Goal: Check status: Check status

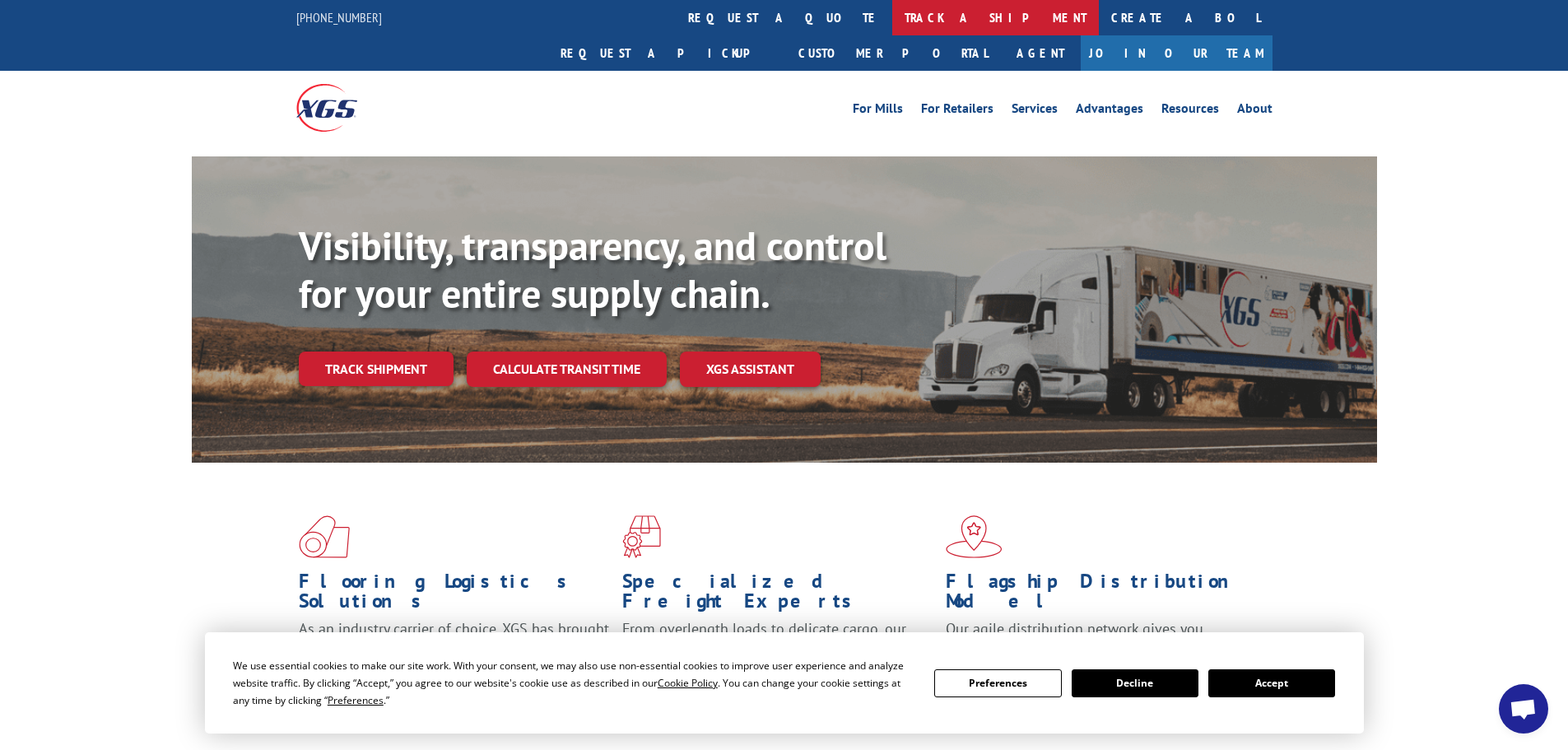
click at [892, 24] on link "track a shipment" at bounding box center [995, 18] width 207 height 35
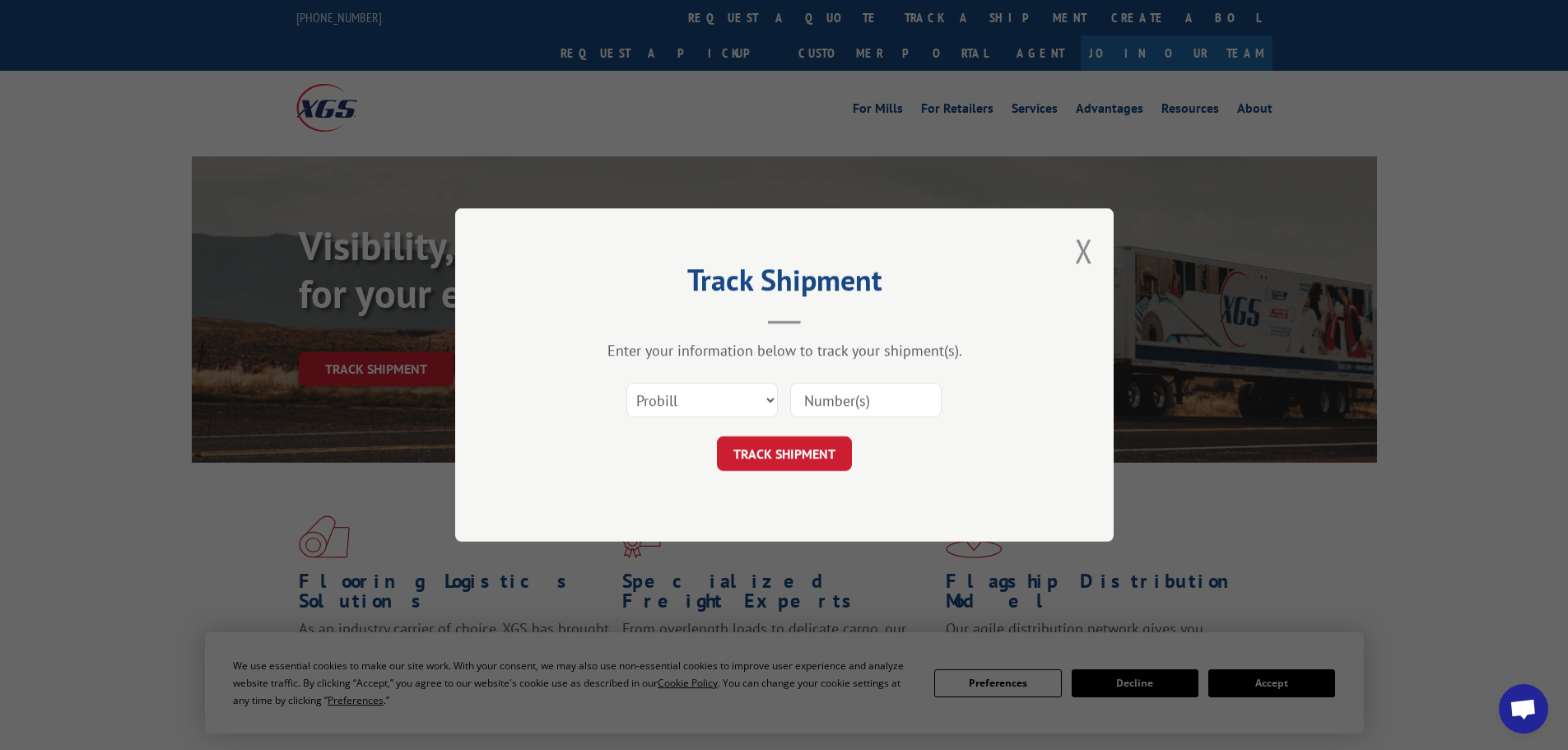
click at [865, 405] on input at bounding box center [866, 399] width 152 height 34
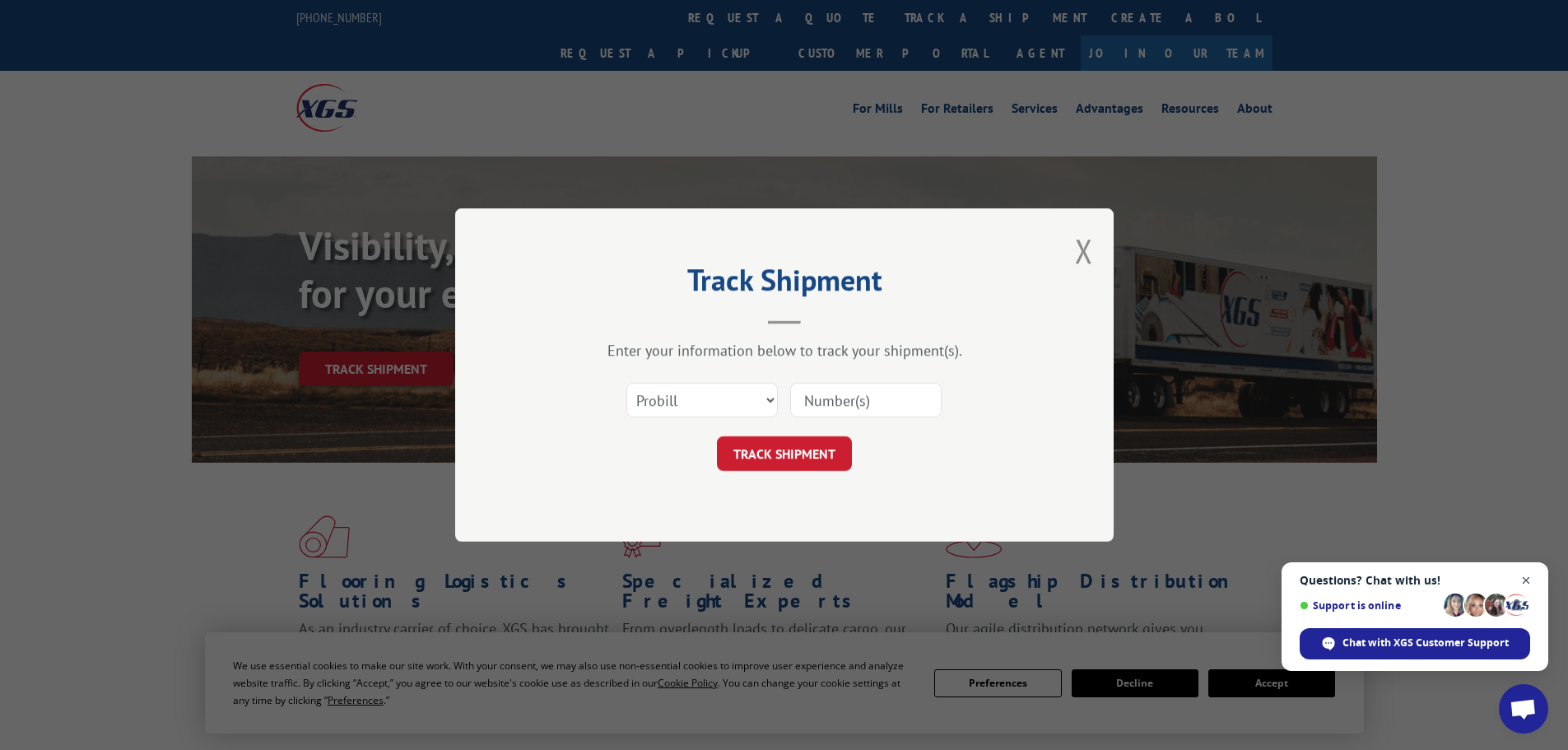
click at [1529, 577] on span "Close chat" at bounding box center [1526, 580] width 21 height 21
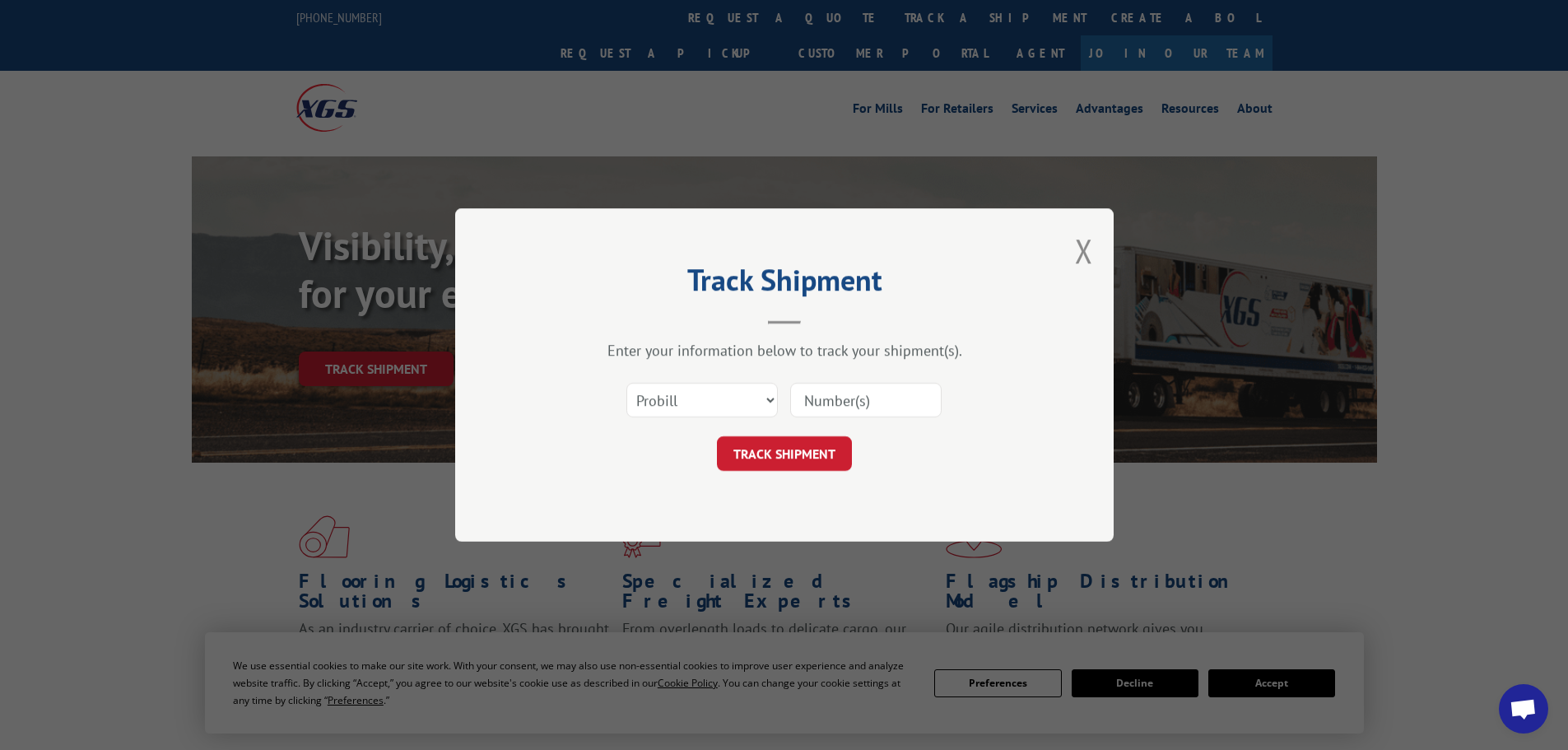
click at [831, 398] on input at bounding box center [866, 399] width 152 height 34
type input "3"
type input "0503977018"
click button "TRACK SHIPMENT" at bounding box center [784, 453] width 135 height 34
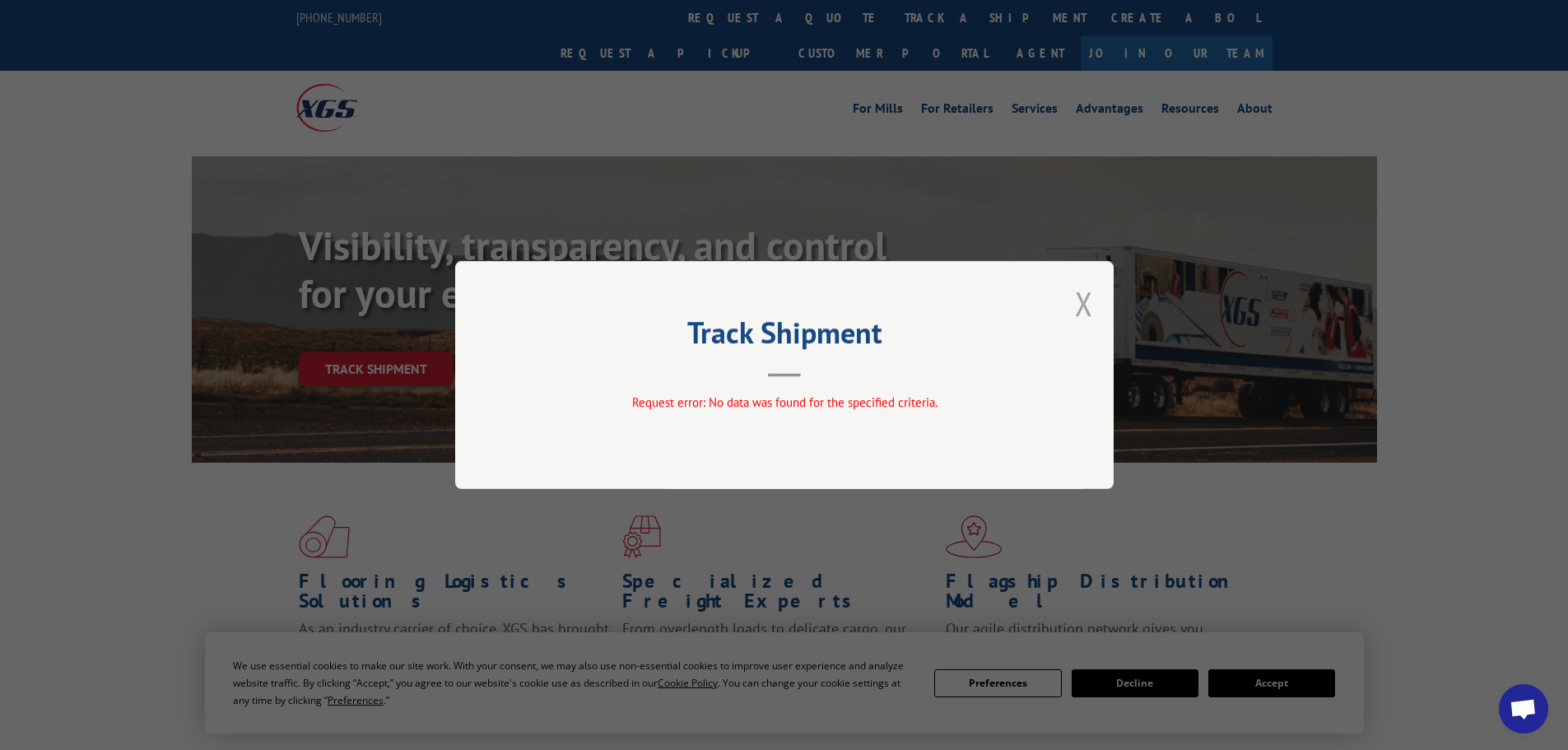
click at [1087, 308] on button "Close modal" at bounding box center [1084, 303] width 18 height 44
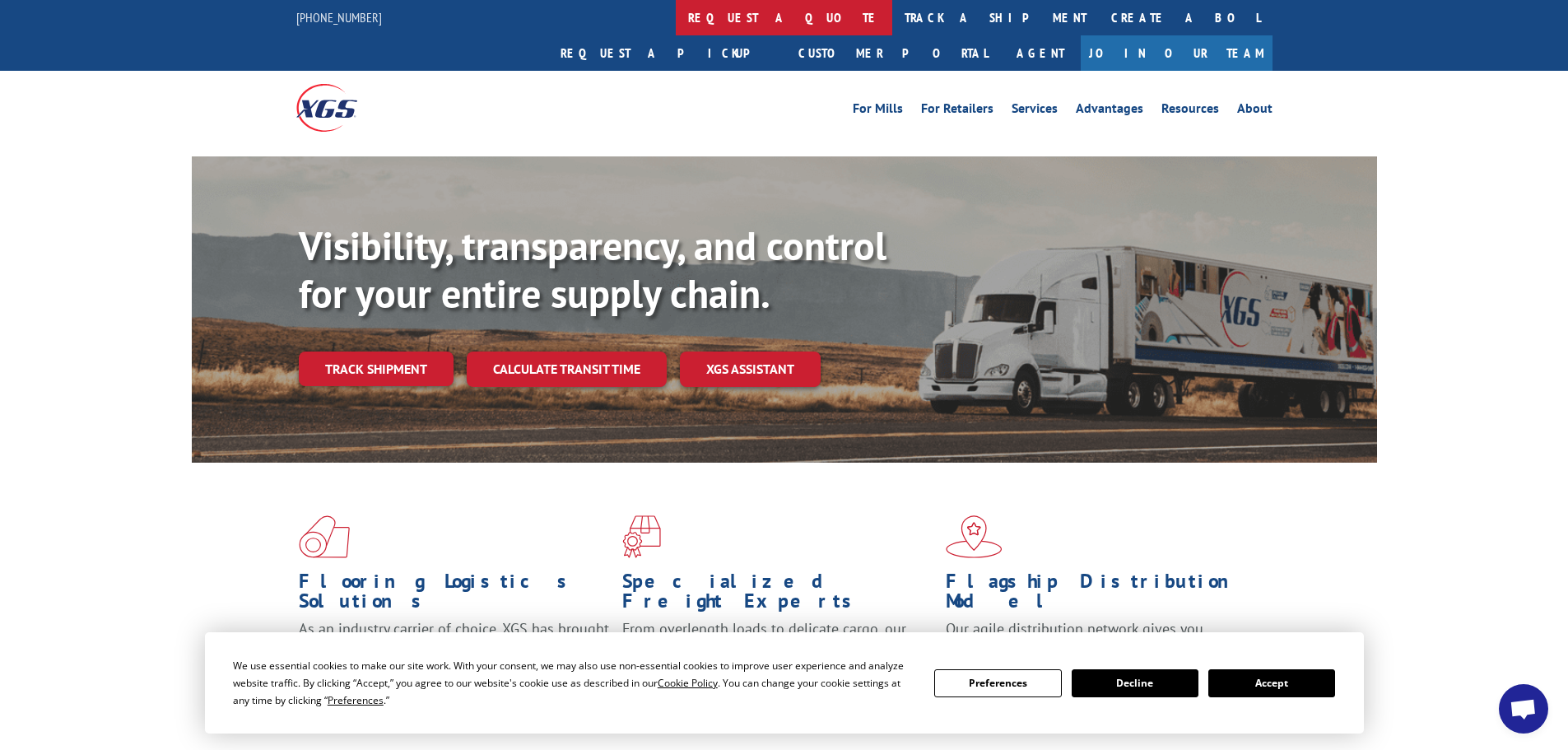
click at [676, 18] on link "request a quote" at bounding box center [784, 18] width 217 height 35
